Goal: Transaction & Acquisition: Purchase product/service

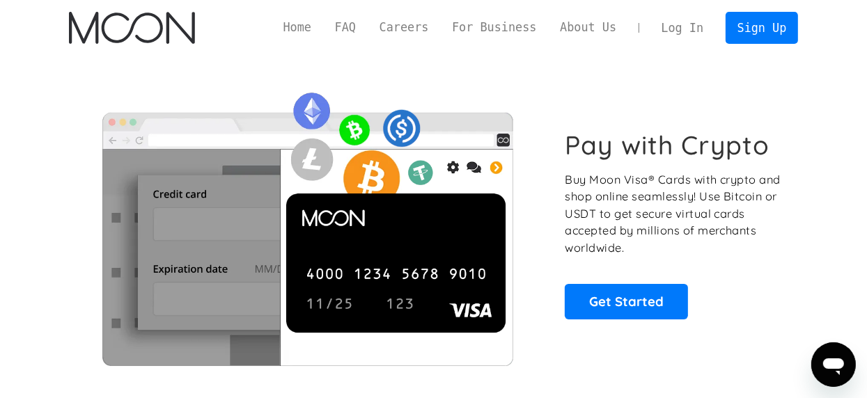
click at [687, 24] on link "Log In" at bounding box center [682, 28] width 65 height 31
click at [710, 15] on link "Log In" at bounding box center [682, 28] width 65 height 31
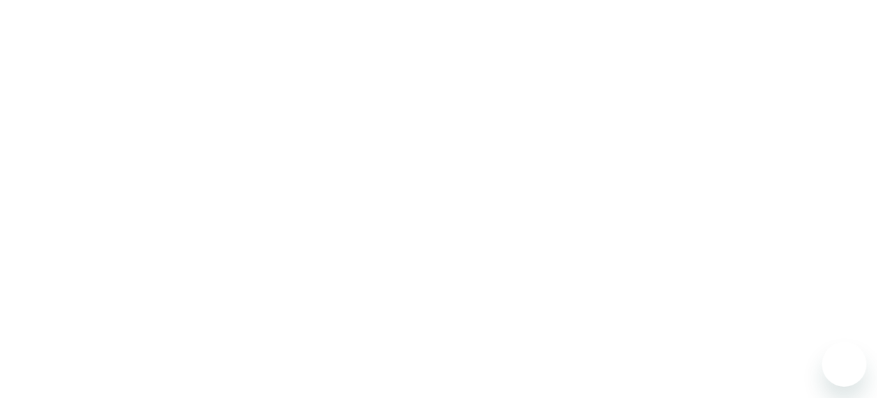
click at [127, 27] on div at bounding box center [439, 199] width 878 height 398
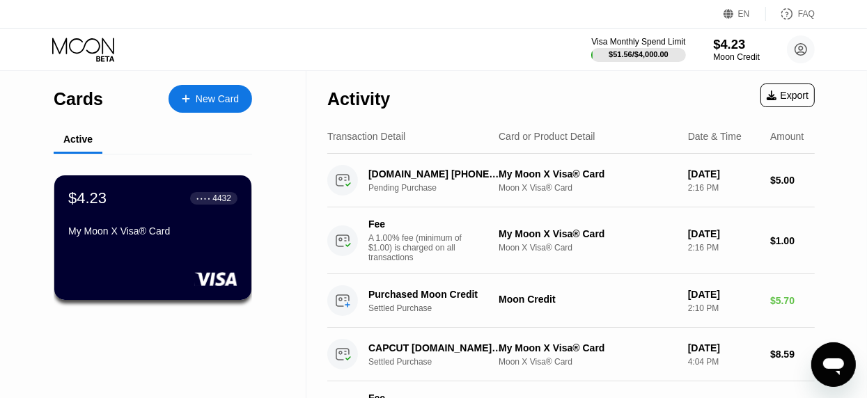
click at [740, 49] on div "$4.23" at bounding box center [736, 44] width 47 height 15
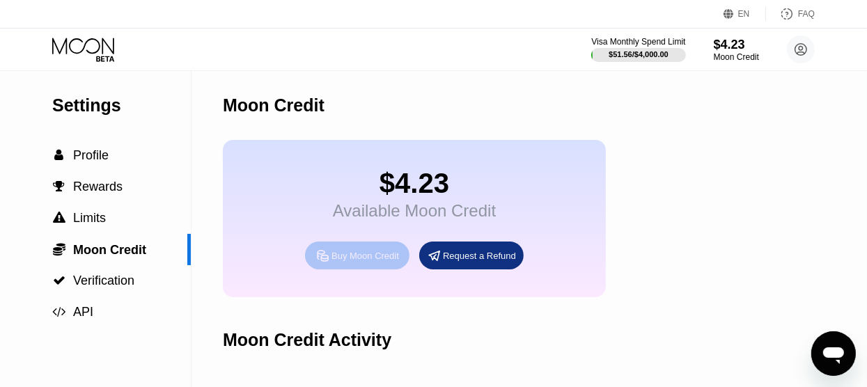
click at [341, 262] on div "Buy Moon Credit" at bounding box center [366, 256] width 68 height 12
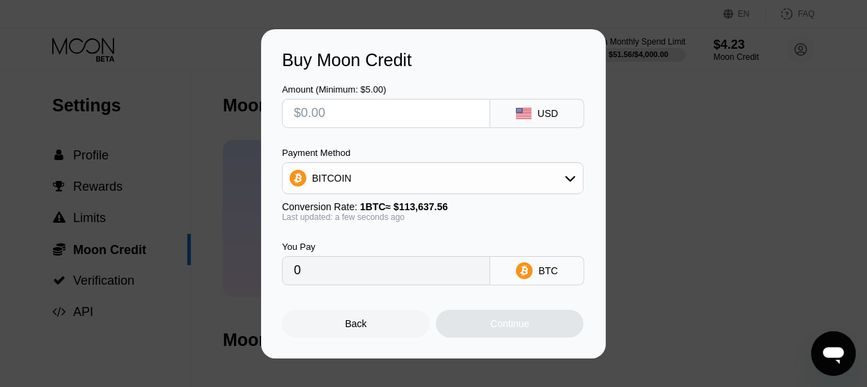
click at [364, 107] on input "text" at bounding box center [386, 114] width 185 height 28
type input "$5"
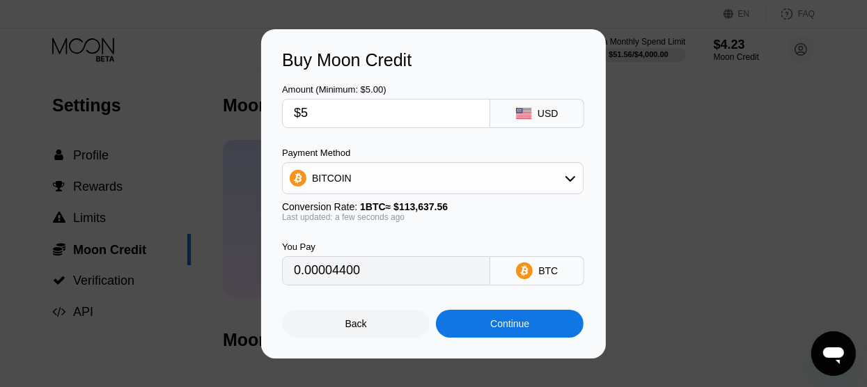
type input "0.00004400"
type input "$5"
click at [342, 162] on div "Payment Method BITCOIN" at bounding box center [433, 171] width 302 height 47
click at [328, 182] on div "BITCOIN" at bounding box center [332, 178] width 40 height 11
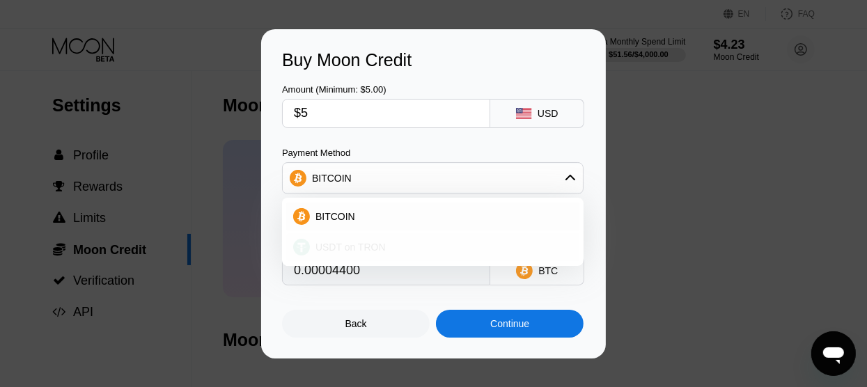
click at [322, 242] on span "USDT on TRON" at bounding box center [351, 247] width 70 height 11
type input "5.05"
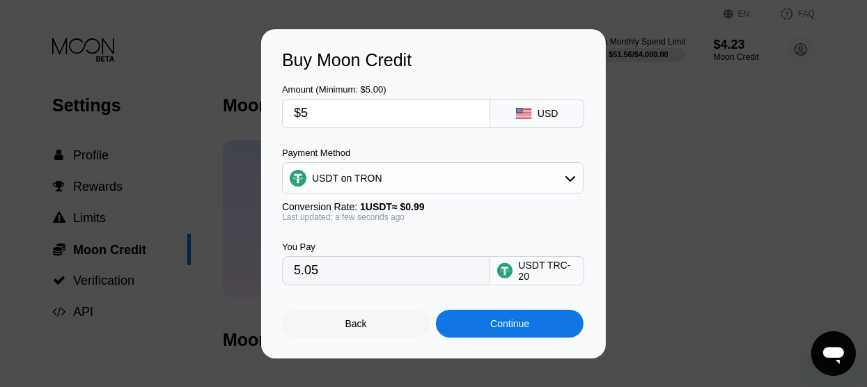
click at [481, 323] on div "Continue" at bounding box center [510, 324] width 148 height 28
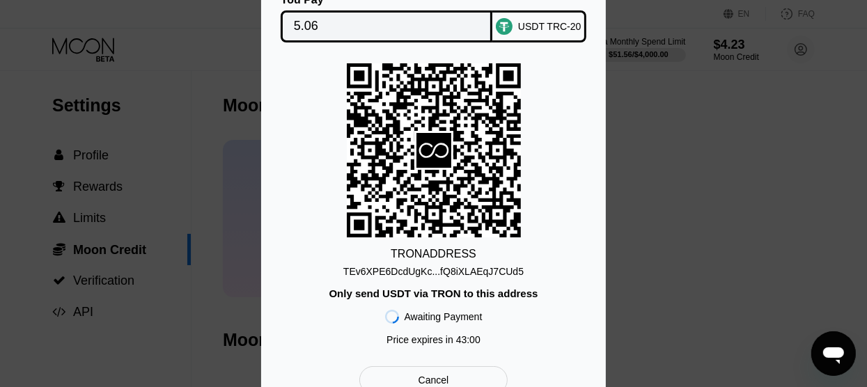
click at [721, 191] on div "You Pay 5.06 USDT TRC-20 TRON ADDRESS TEv6XPE6DcdUgKc...fQ8iXLAEqJ7CUd5 Only se…" at bounding box center [433, 194] width 867 height 442
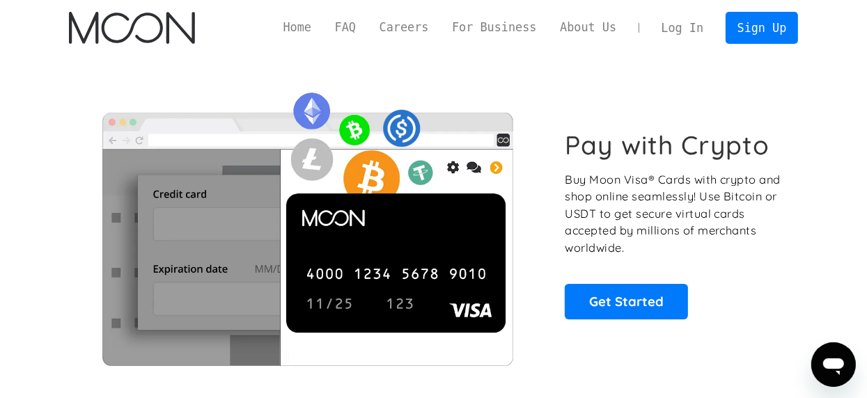
click at [715, 22] on link "Log In" at bounding box center [682, 28] width 65 height 31
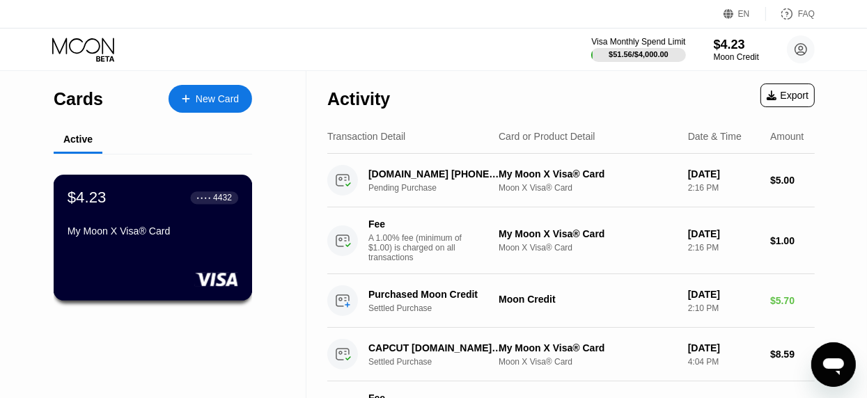
click at [137, 204] on div "$4.23 ● ● ● ● 4432" at bounding box center [153, 198] width 171 height 18
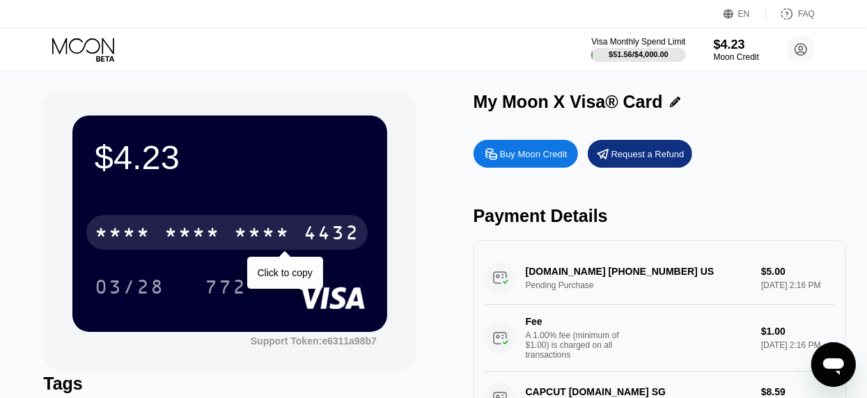
click at [233, 235] on div "* * * * * * * * * * * * 4432" at bounding box center [226, 232] width 281 height 35
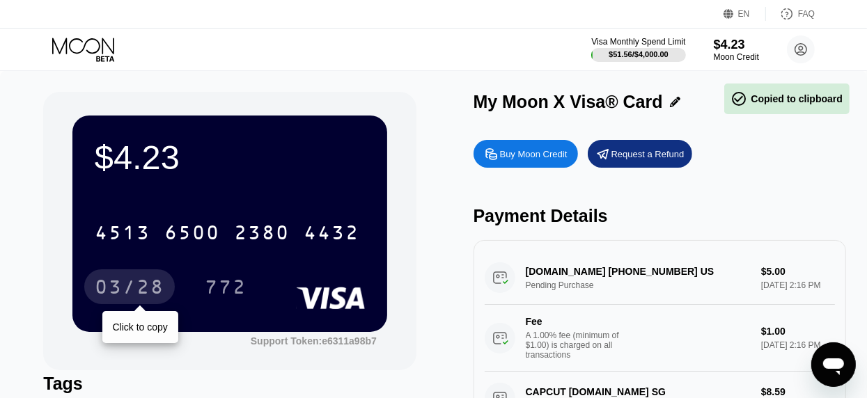
click at [117, 300] on div "03/28" at bounding box center [130, 289] width 70 height 22
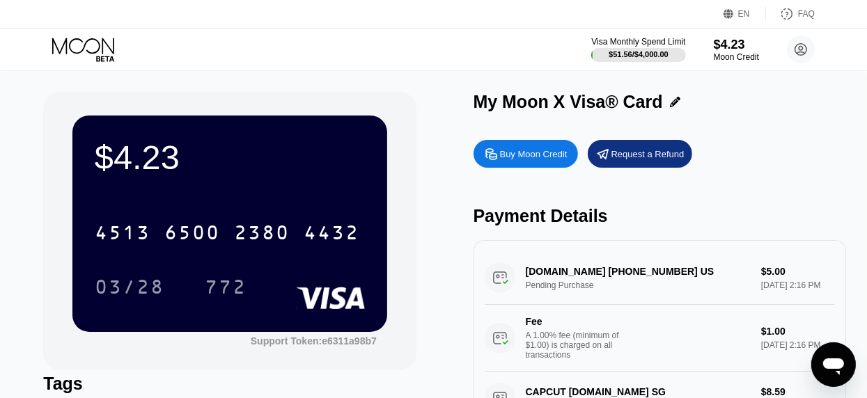
click at [247, 288] on div "772" at bounding box center [225, 287] width 63 height 35
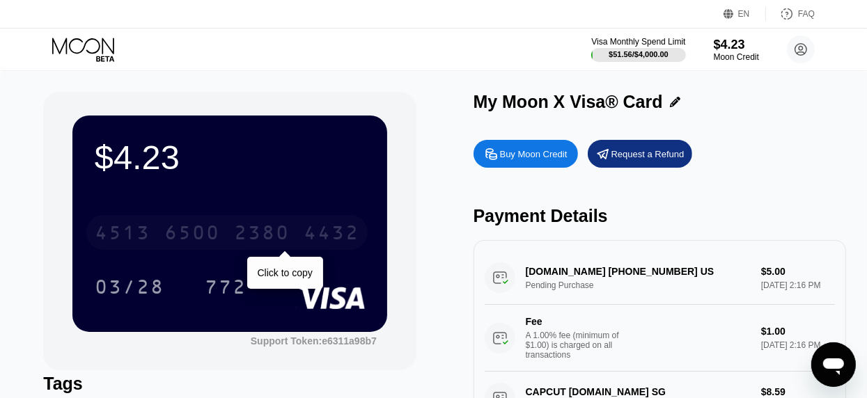
click at [242, 228] on div "2380" at bounding box center [262, 235] width 56 height 22
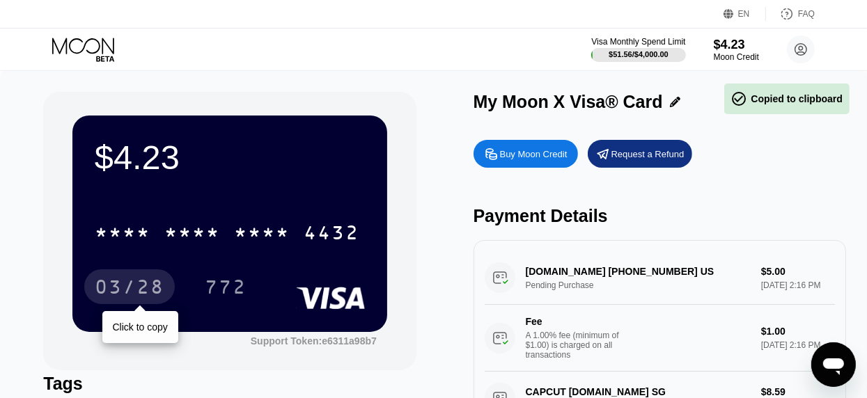
click at [139, 300] on div "03/28" at bounding box center [130, 289] width 70 height 22
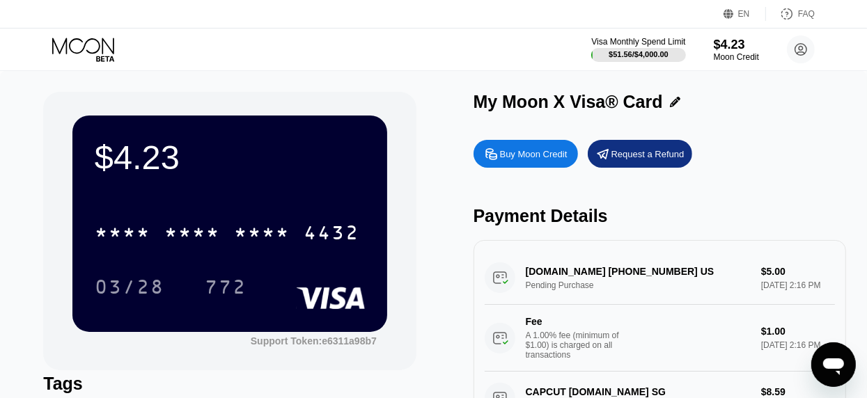
click at [260, 277] on div "772" at bounding box center [236, 287] width 63 height 35
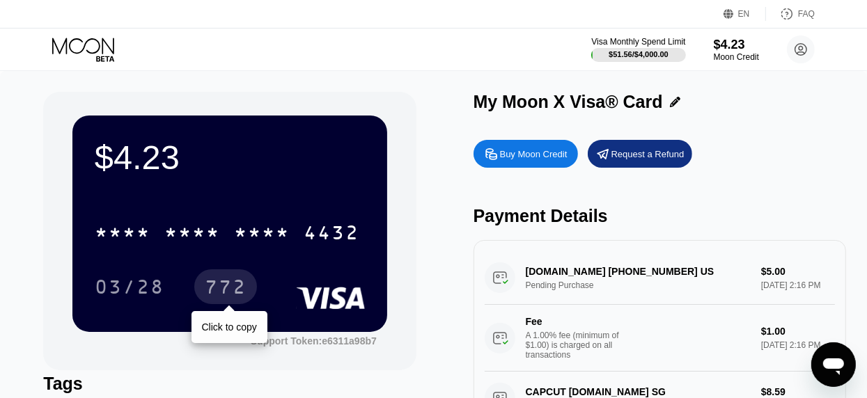
click at [233, 293] on div "772" at bounding box center [226, 289] width 42 height 22
